Goal: Information Seeking & Learning: Learn about a topic

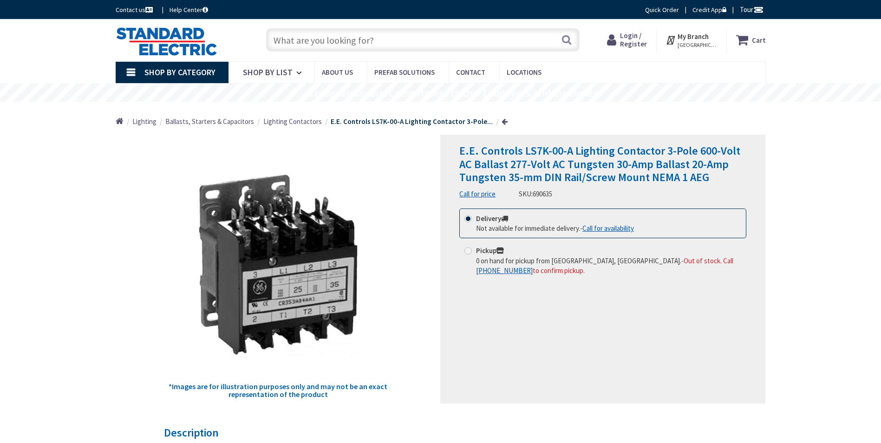
type input "VFP+Q53, [PERSON_NAME], [GEOGRAPHIC_DATA], [GEOGRAPHIC_DATA]"
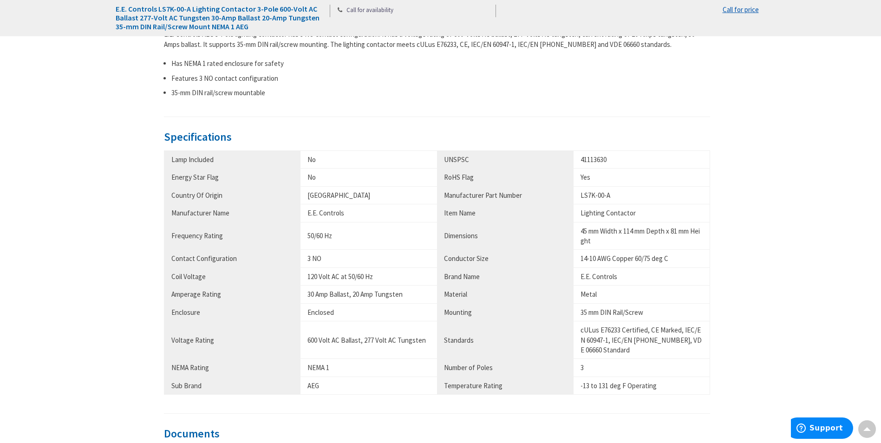
scroll to position [464, 0]
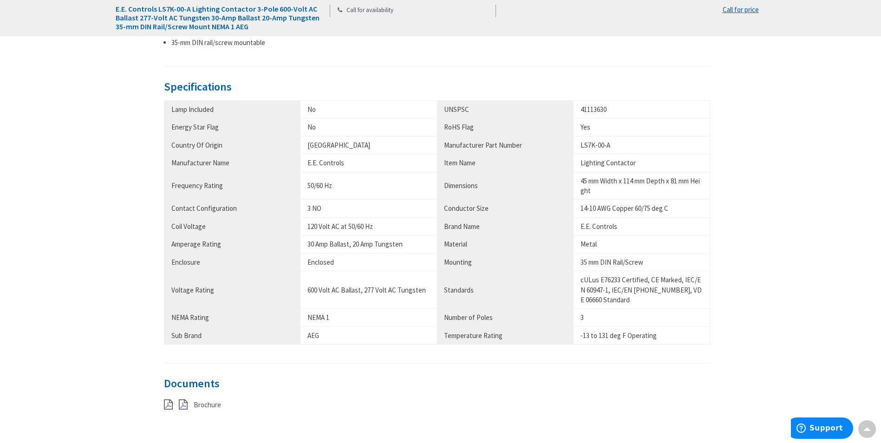
click at [195, 407] on span "Brochure" at bounding box center [207, 404] width 27 height 9
click at [709, 364] on div "Description E.E. Controls AEG 3-Pole lighting contactor has 3 NO contact config…" at bounding box center [441, 197] width 554 height 471
drag, startPoint x: 578, startPoint y: 227, endPoint x: 621, endPoint y: 216, distance: 44.8
click at [621, 216] on tbody "Lamp Included No UNSPSC 41113630 Energy Star Flag No RoHS Flag Yes 3" at bounding box center [437, 222] width 546 height 244
drag, startPoint x: 621, startPoint y: 216, endPoint x: 583, endPoint y: 138, distance: 87.5
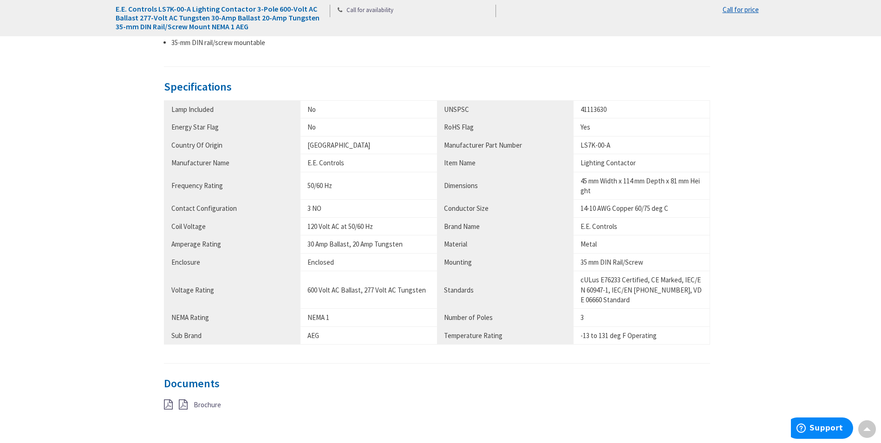
click at [582, 139] on td "LS7K-00-A" at bounding box center [642, 145] width 137 height 18
drag, startPoint x: 583, startPoint y: 138, endPoint x: 588, endPoint y: 93, distance: 44.8
click at [588, 93] on div "Specifications Lamp Included No UNSPSC 41113630 Energy Star Flag No RoHS Flag Y…" at bounding box center [437, 222] width 547 height 283
click at [339, 156] on td "E.E. Controls" at bounding box center [369, 163] width 137 height 18
click at [335, 218] on td "120 Volt AC at 50/60 Hz" at bounding box center [369, 226] width 137 height 18
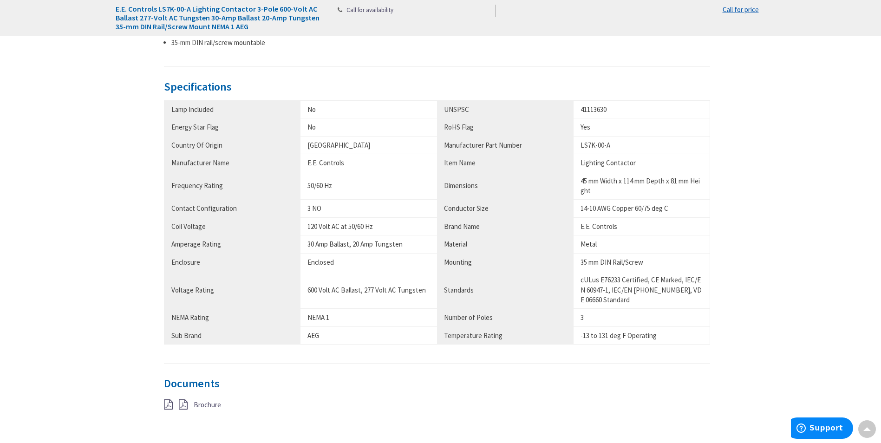
click at [342, 278] on td "600 Volt AC Ballast, 277 Volt AC Tungsten" at bounding box center [369, 290] width 137 height 38
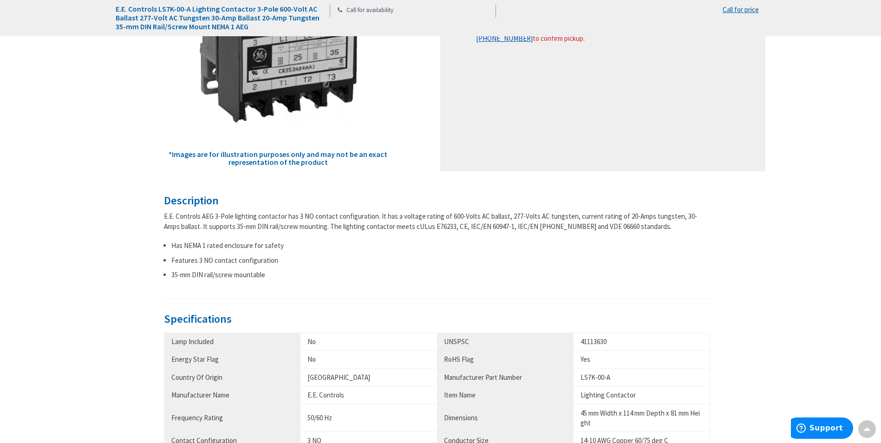
click at [332, 320] on h3 "Specifications" at bounding box center [437, 319] width 547 height 12
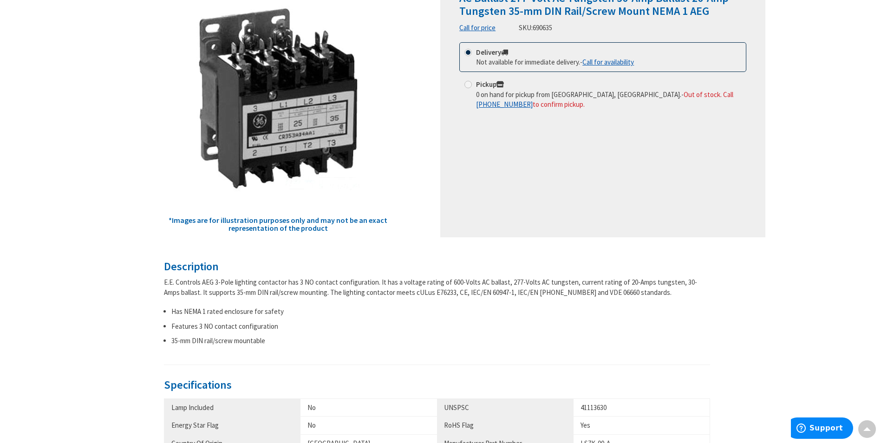
scroll to position [46, 0]
